Goal: Check status: Check status

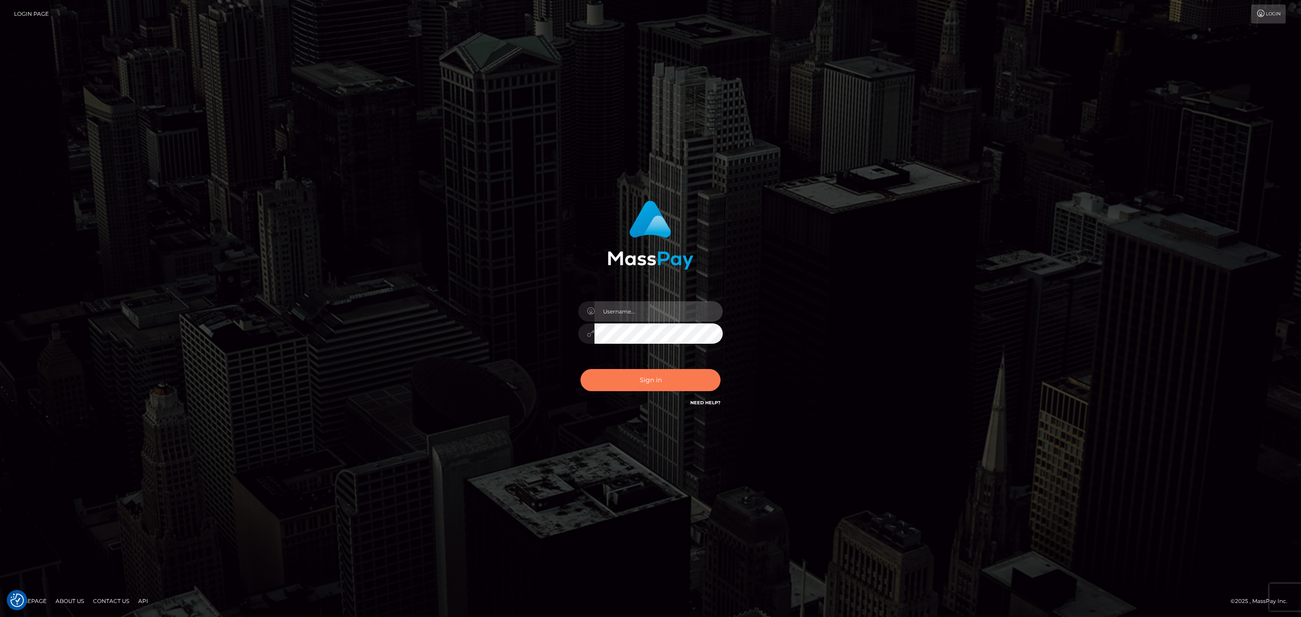
type input "Sean.silversocial1"
click at [650, 381] on button "Sign in" at bounding box center [650, 380] width 140 height 22
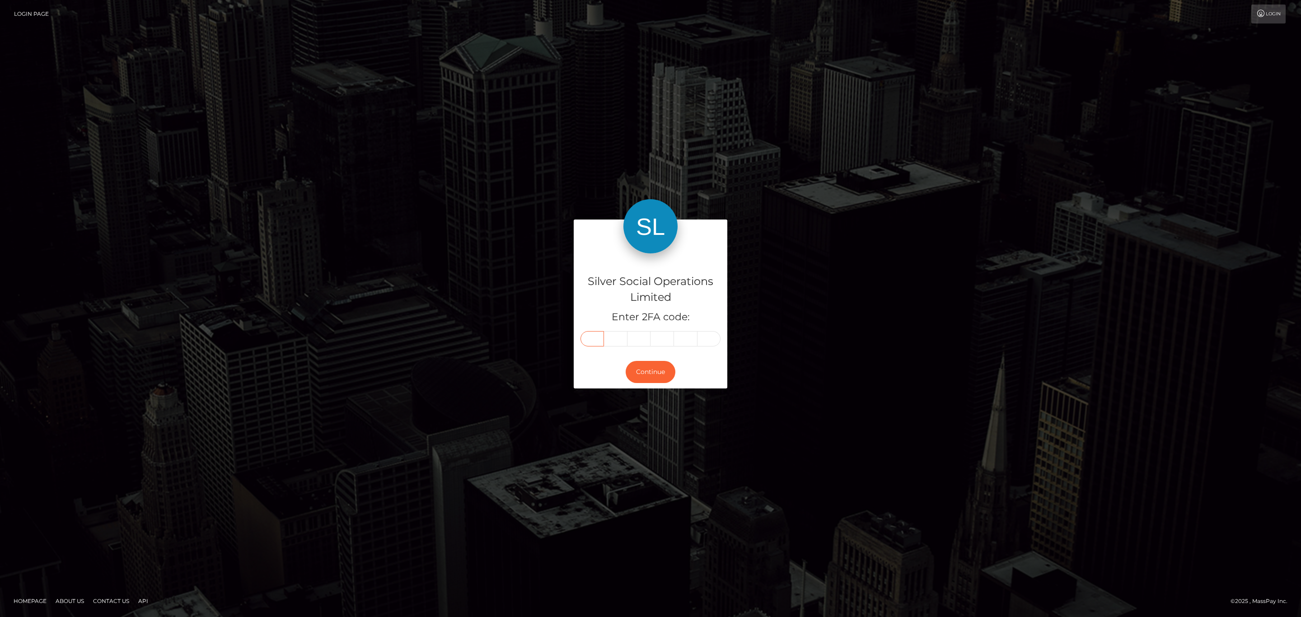
click at [590, 335] on input "text" at bounding box center [591, 338] width 23 height 15
paste input "4"
type input "4"
type input "0"
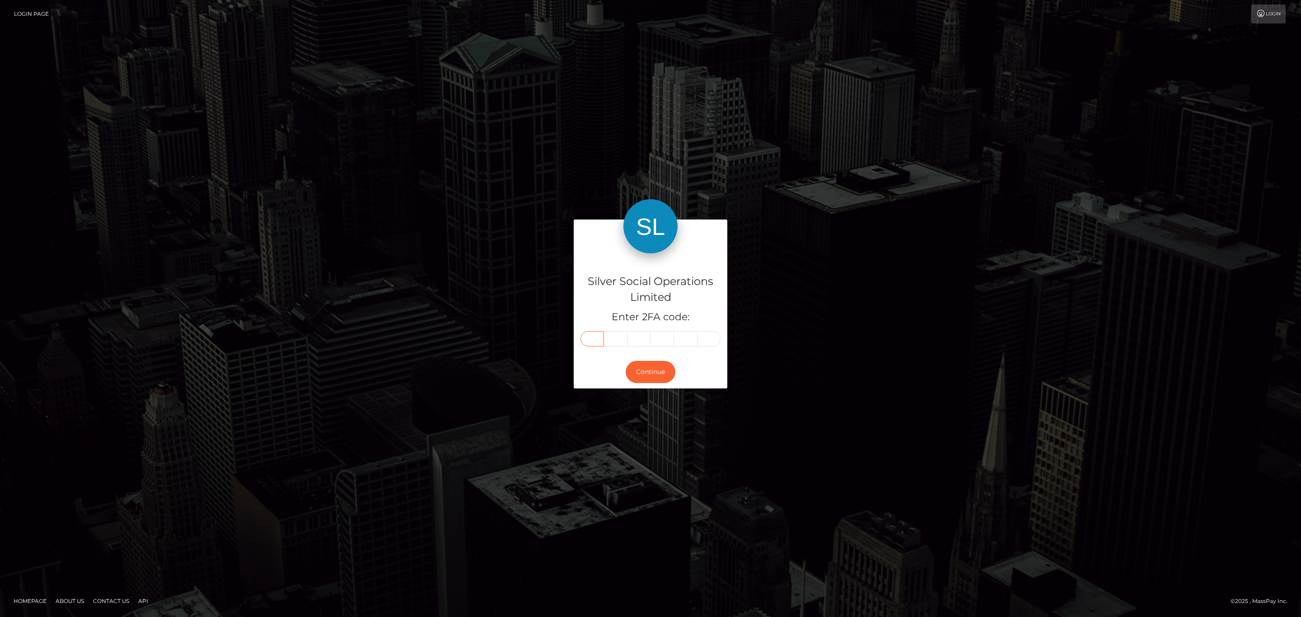
type input "1"
type input "8"
type input "6"
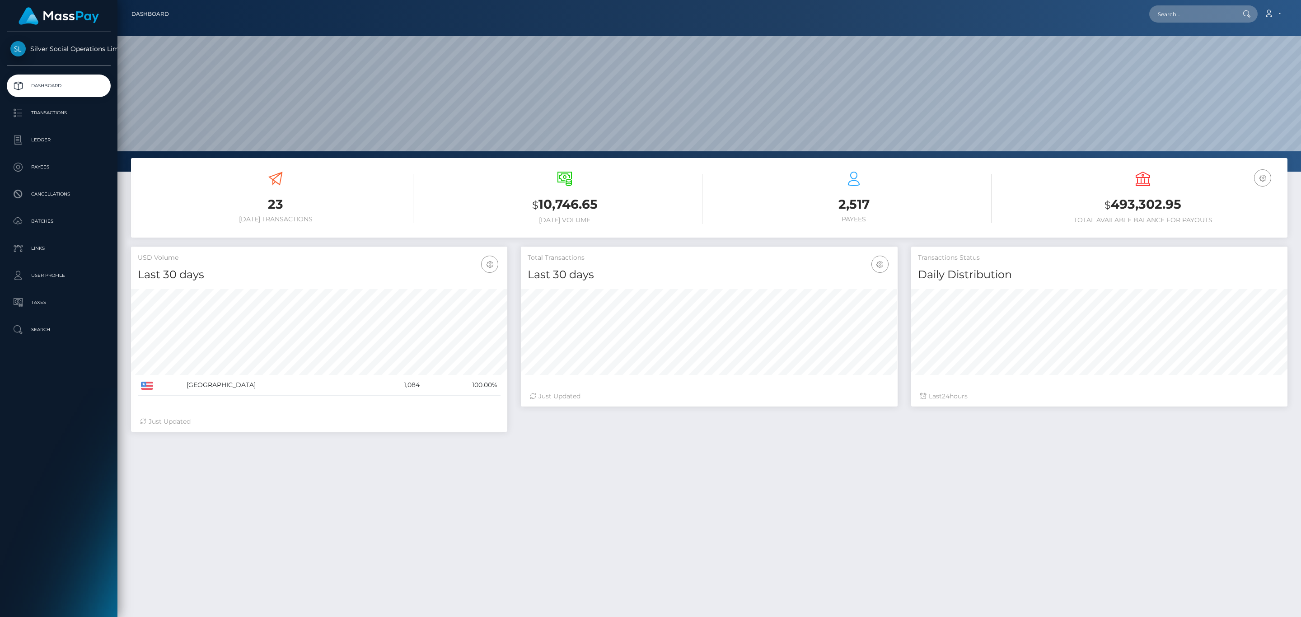
scroll to position [160, 376]
click at [1123, 190] on div "USD Balance $ 493,302.95 Total Available Balance for Payouts" at bounding box center [1142, 198] width 275 height 52
copy h3 "493,302.95"
click at [1266, 2] on nav "Dashboard Loading... Loading... Account Edit Profile" at bounding box center [708, 14] width 1183 height 28
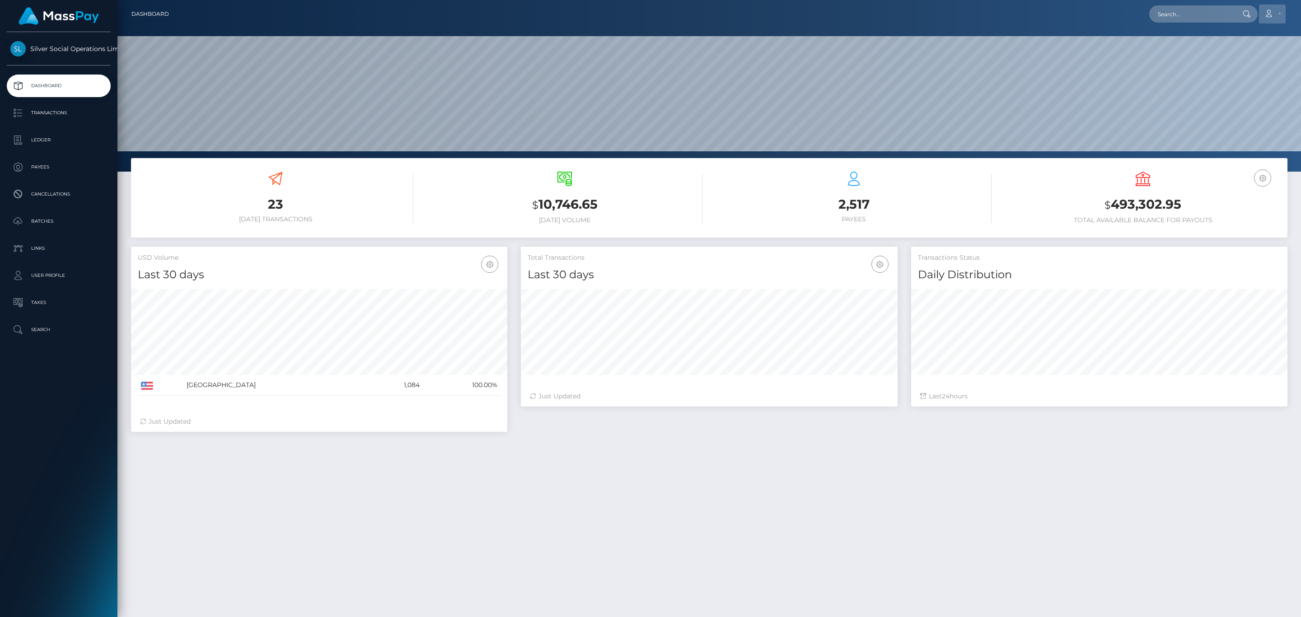
click at [1268, 19] on link "Account" at bounding box center [1272, 14] width 27 height 19
click at [1238, 59] on link "Logout" at bounding box center [1250, 58] width 72 height 17
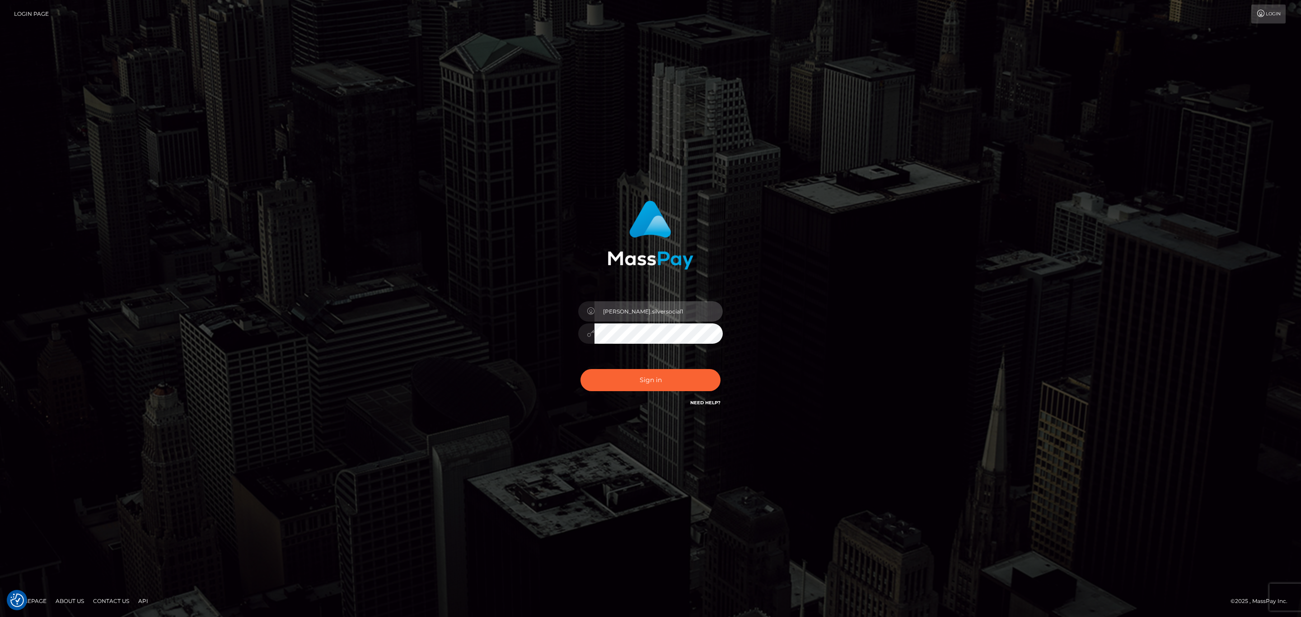
drag, startPoint x: 652, startPoint y: 309, endPoint x: 648, endPoint y: 313, distance: 5.4
click at [652, 309] on input "Sean.silversocial1" at bounding box center [658, 311] width 128 height 20
type input "sean.ace"
click at [643, 372] on button "Sign in" at bounding box center [650, 380] width 140 height 22
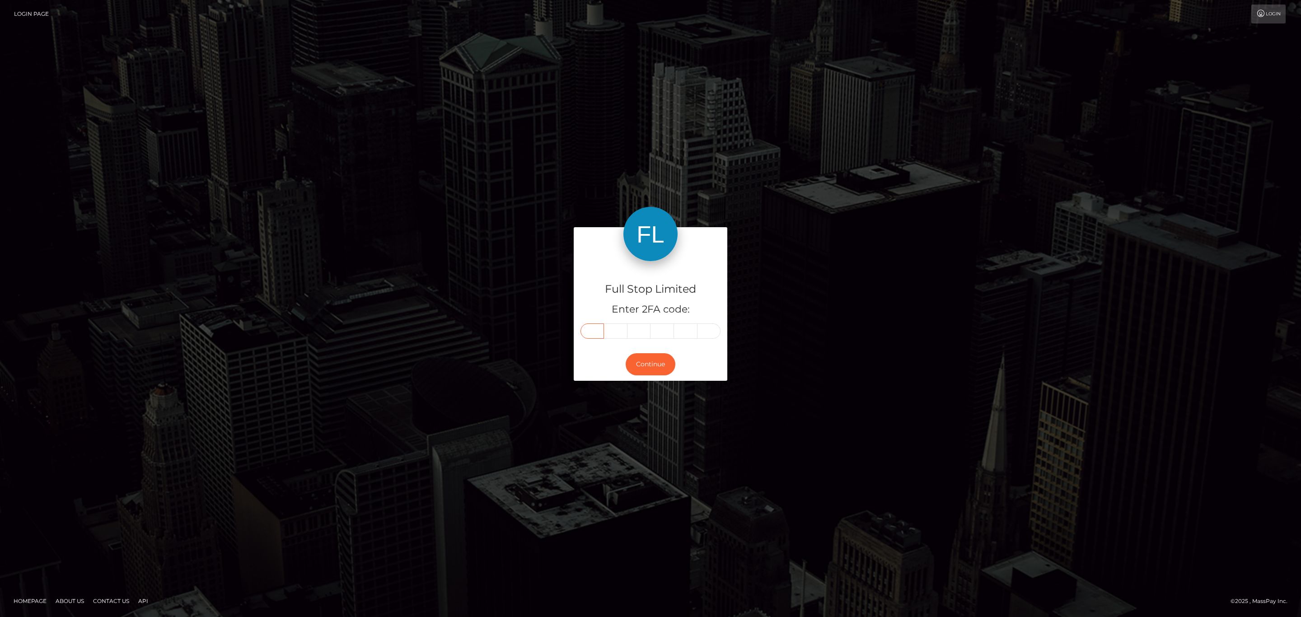
click at [591, 332] on input "text" at bounding box center [591, 330] width 23 height 15
paste input "0"
type input "0"
type input "1"
type input "3"
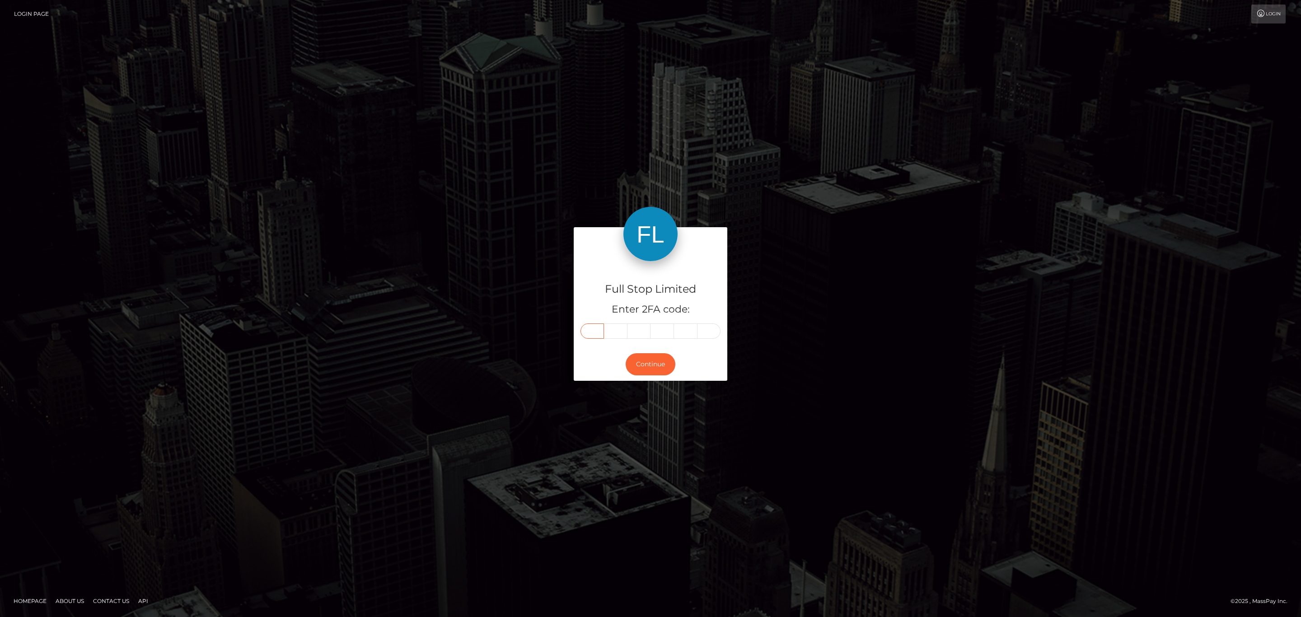
type input "0"
type input "6"
type input "2"
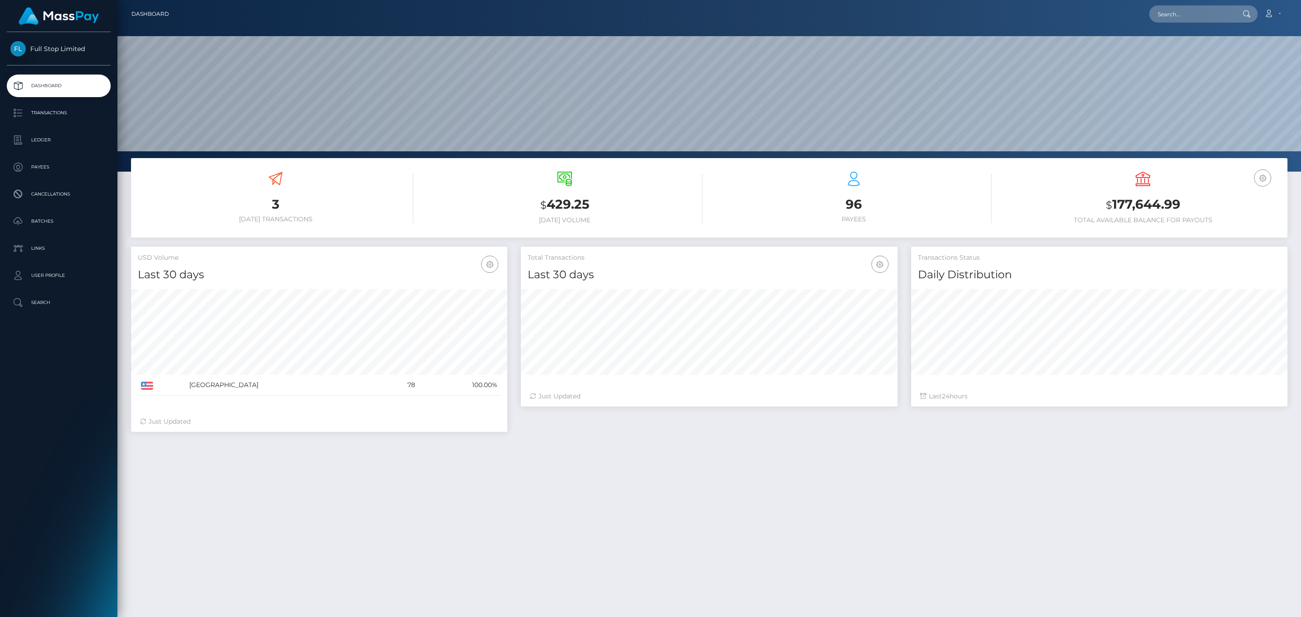
scroll to position [160, 376]
click at [1160, 224] on div "USD Balance $ 177,644.99 Total Available Balance for Payouts" at bounding box center [1142, 199] width 275 height 68
click at [1160, 211] on h3 "$ 177,644.99" at bounding box center [1142, 205] width 275 height 19
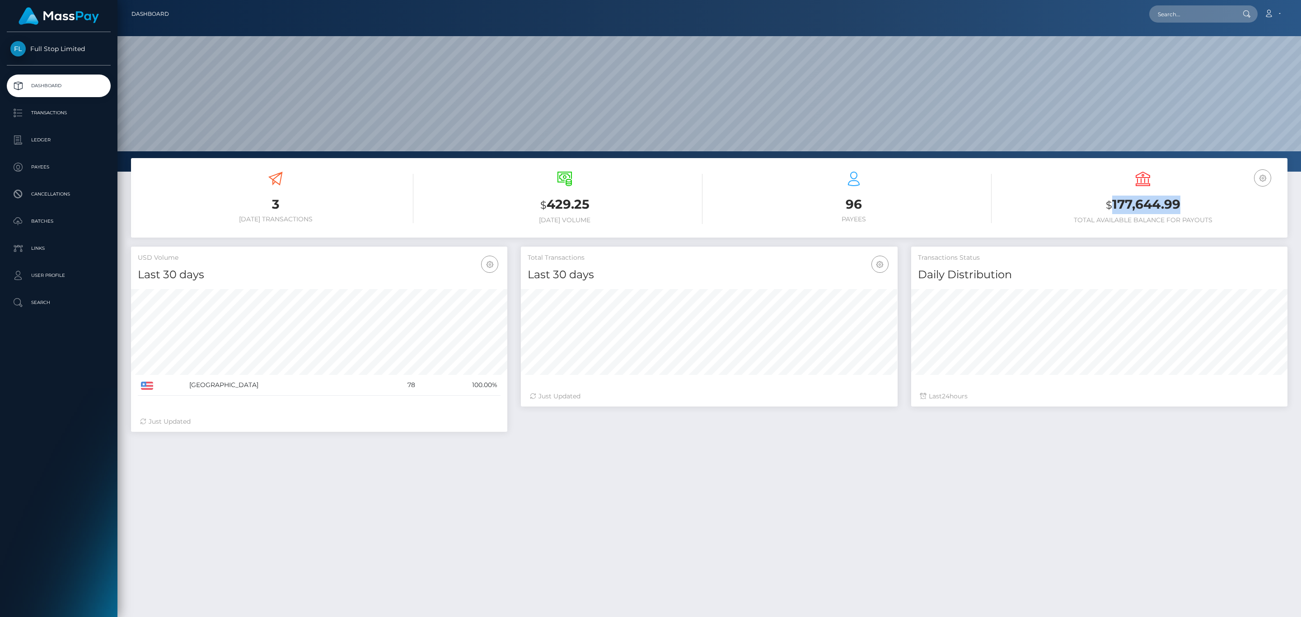
copy h3 "177,644.99"
click at [1267, 5] on link "Account" at bounding box center [1272, 14] width 27 height 19
click at [1229, 56] on link "Logout" at bounding box center [1250, 58] width 72 height 17
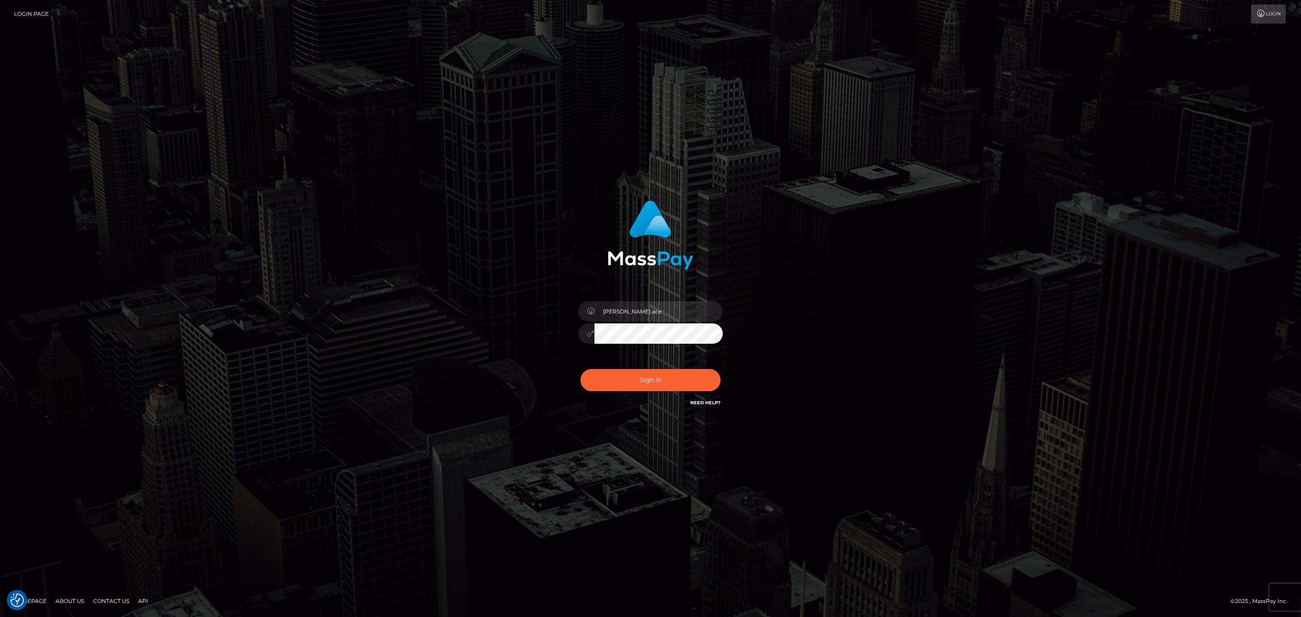
type input "sean.megabonanza"
click at [661, 377] on button "Sign in" at bounding box center [650, 380] width 140 height 22
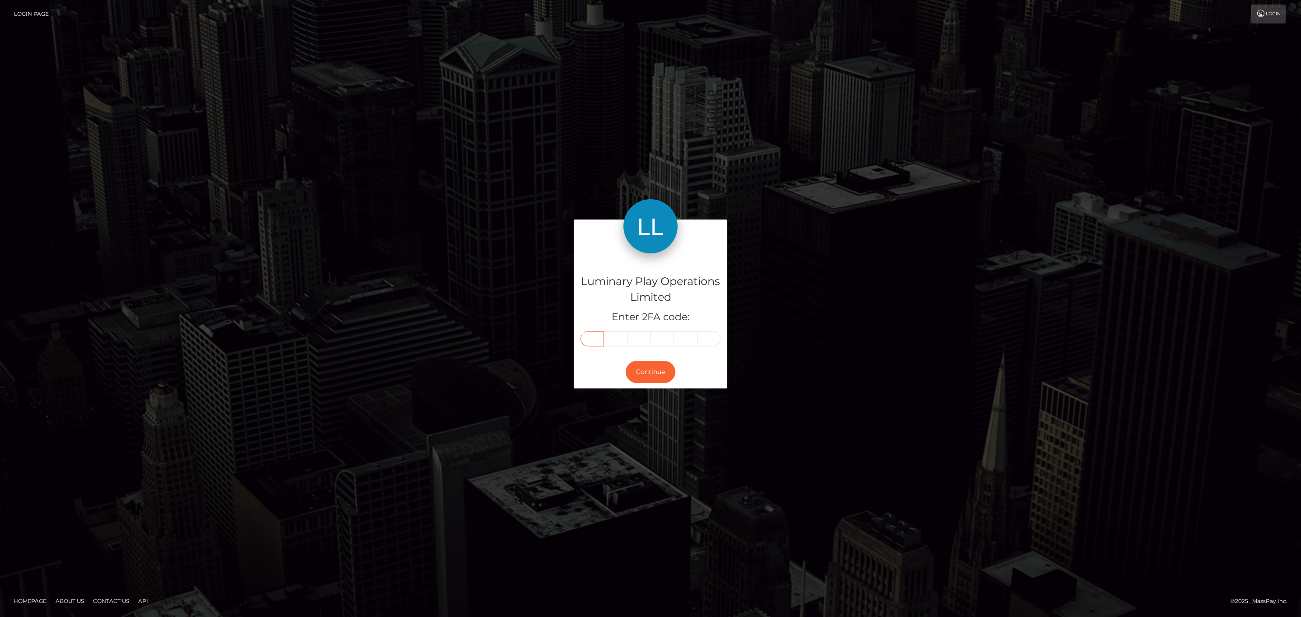
click at [594, 339] on input "text" at bounding box center [591, 338] width 23 height 15
paste input "8"
type input "8"
type input "5"
type input "4"
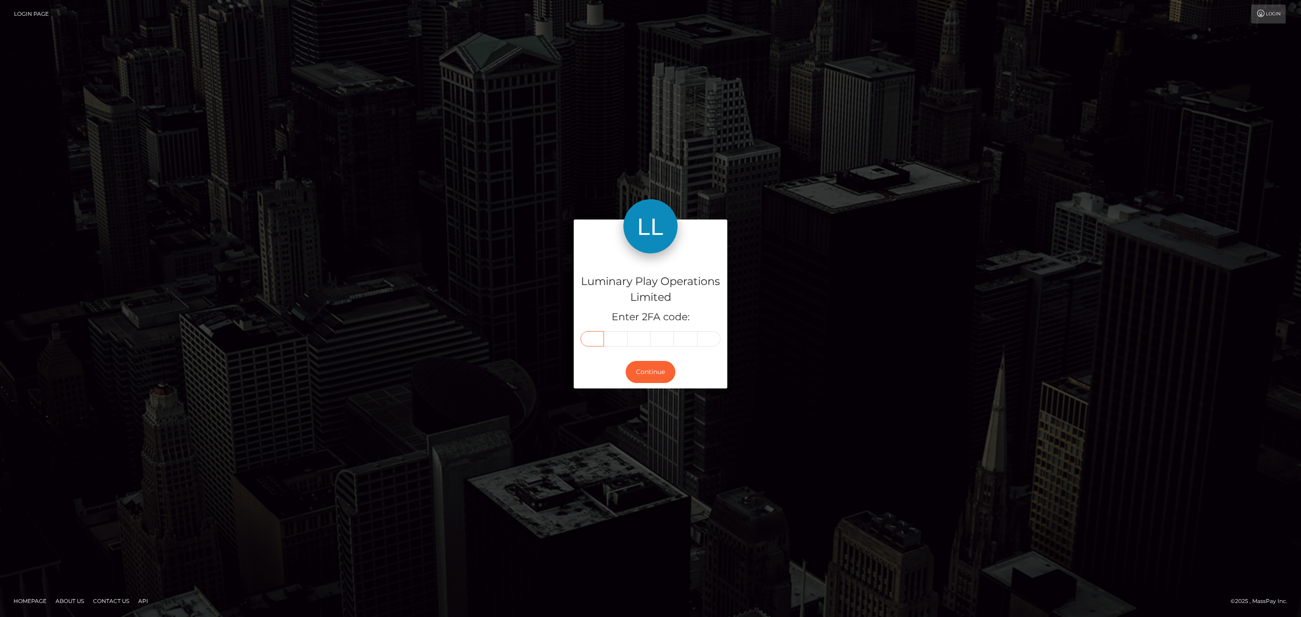
type input "0"
type input "1"
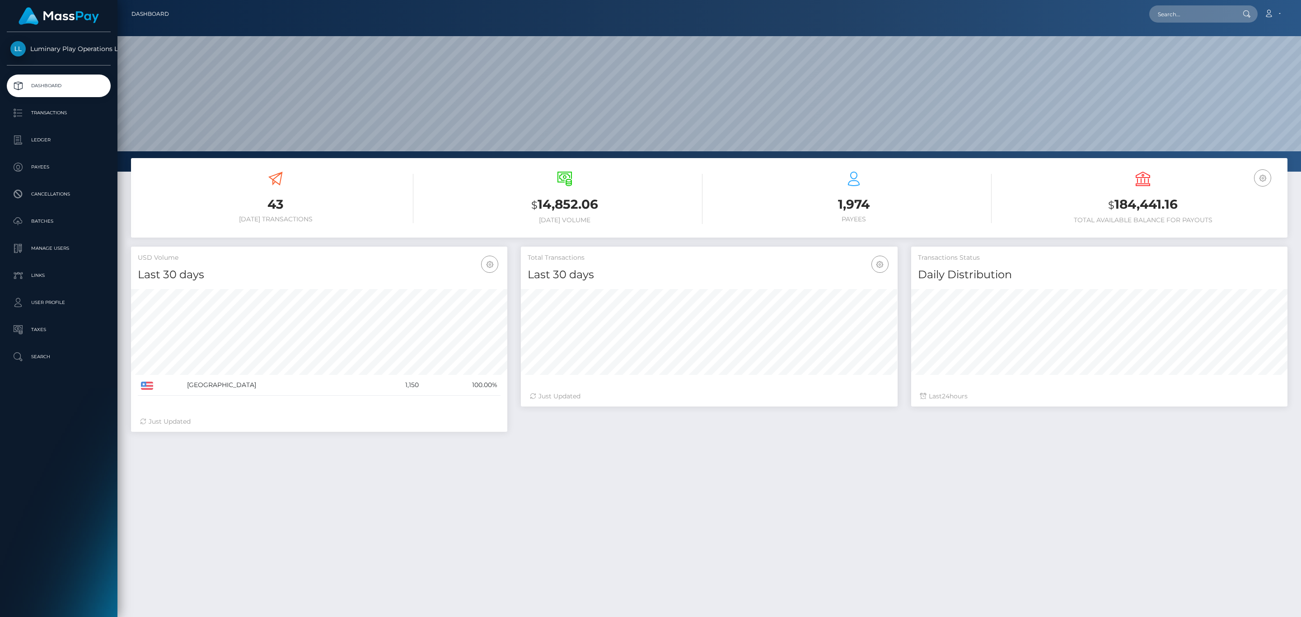
scroll to position [160, 376]
click at [1161, 196] on h3 "$ 184,441.16" at bounding box center [1142, 205] width 275 height 19
copy h3 "184,441.16"
